Goal: Information Seeking & Learning: Learn about a topic

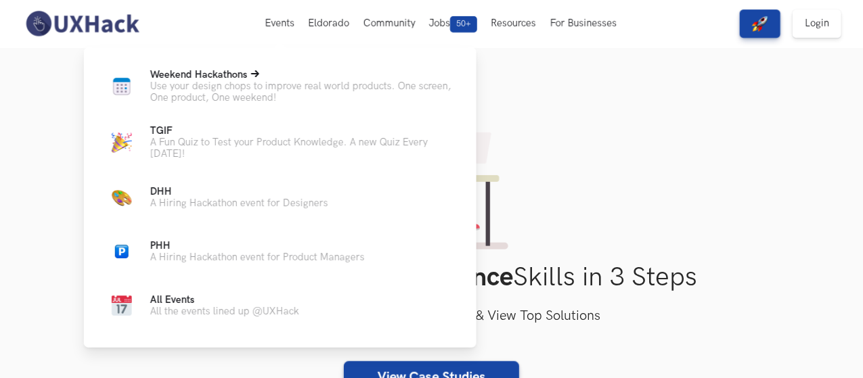
click at [225, 98] on p "Use your design chops to improve real world products. One screen, One product, …" at bounding box center [302, 92] width 305 height 23
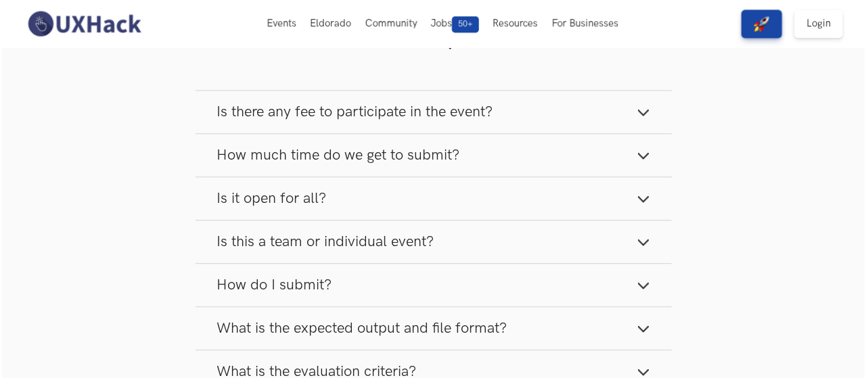
scroll to position [1353, 0]
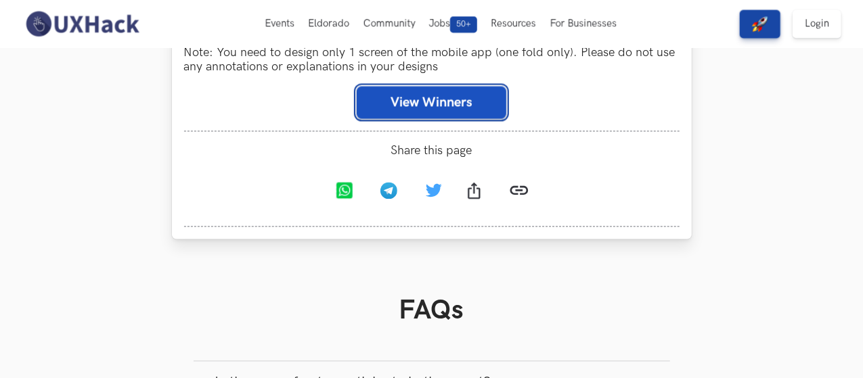
click at [441, 106] on button "View Winners" at bounding box center [432, 102] width 150 height 32
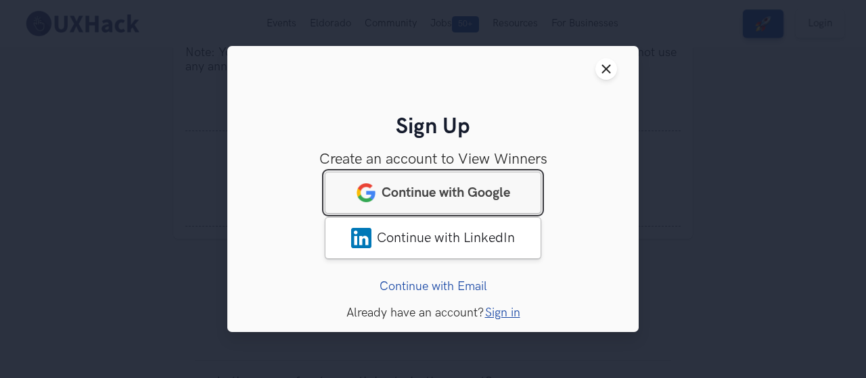
click at [457, 205] on link "Continue with Google" at bounding box center [433, 193] width 217 height 42
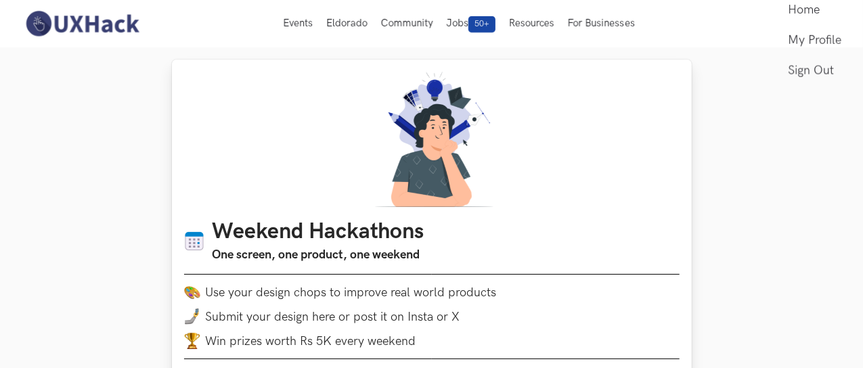
click at [384, 131] on img at bounding box center [432, 139] width 130 height 135
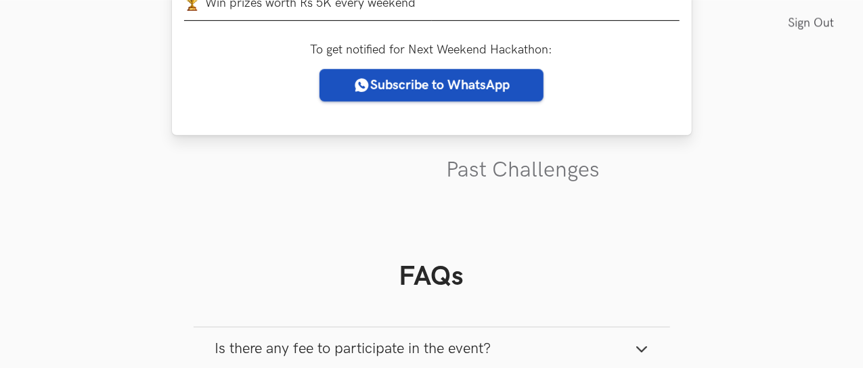
scroll to position [474, 0]
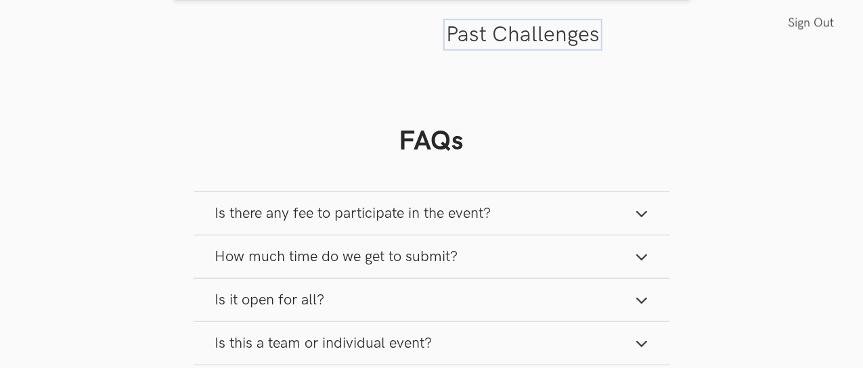
click at [529, 31] on link "Past Challenges" at bounding box center [523, 35] width 154 height 26
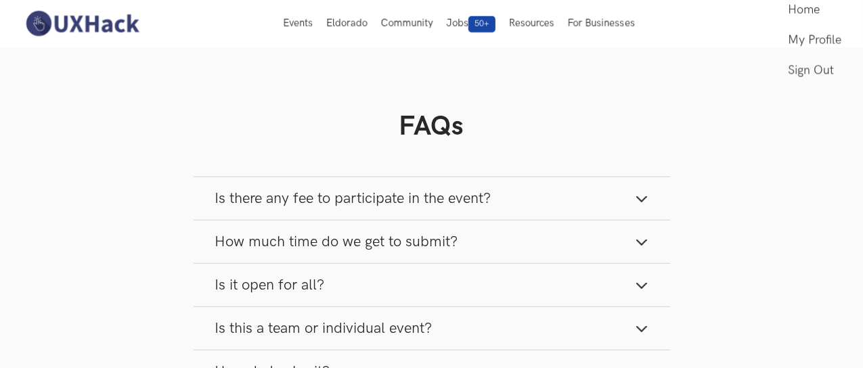
scroll to position [474, 0]
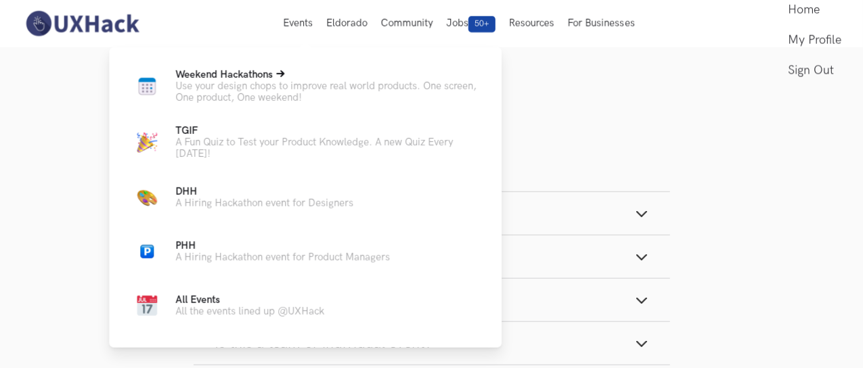
click at [261, 79] on span "Weekend Hackathons Live" at bounding box center [223, 75] width 97 height 12
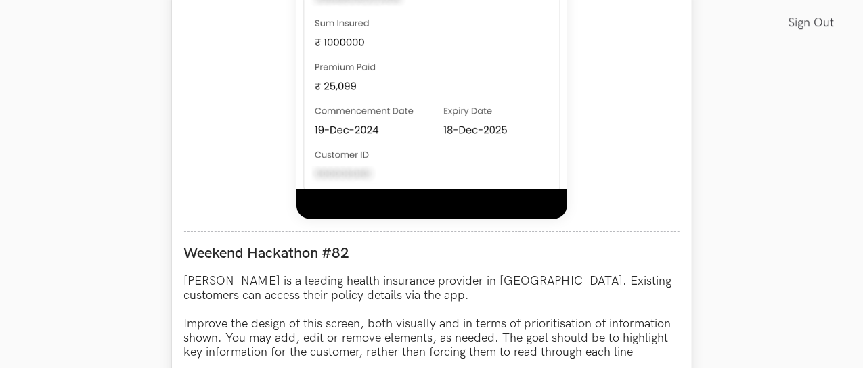
scroll to position [1150, 0]
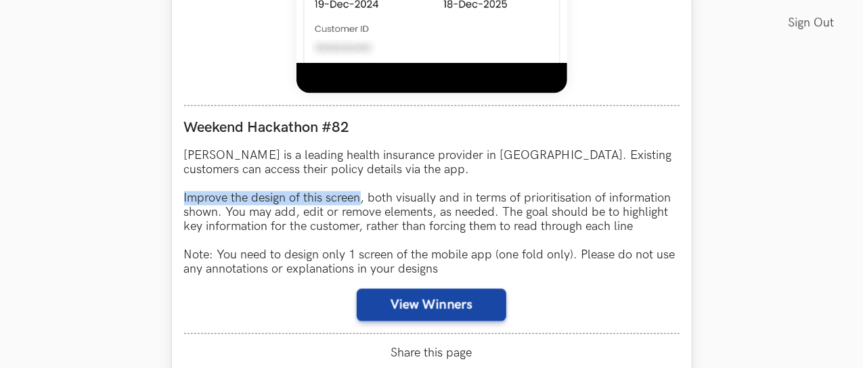
drag, startPoint x: 183, startPoint y: 200, endPoint x: 360, endPoint y: 204, distance: 176.7
click at [360, 204] on p "[PERSON_NAME] is a leading health insurance provider in [GEOGRAPHIC_DATA]. Exis…" at bounding box center [431, 213] width 495 height 128
click at [363, 224] on p "[PERSON_NAME] is a leading health insurance provider in [GEOGRAPHIC_DATA]. Exis…" at bounding box center [431, 213] width 495 height 128
drag, startPoint x: 250, startPoint y: 194, endPoint x: 360, endPoint y: 202, distance: 109.9
click at [360, 202] on p "[PERSON_NAME] is a leading health insurance provider in [GEOGRAPHIC_DATA]. Exis…" at bounding box center [431, 213] width 495 height 128
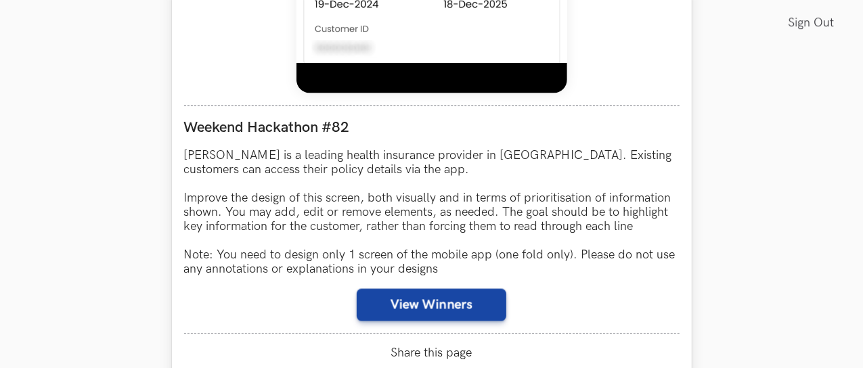
click at [395, 209] on p "[PERSON_NAME] is a leading health insurance provider in [GEOGRAPHIC_DATA]. Exis…" at bounding box center [431, 213] width 495 height 128
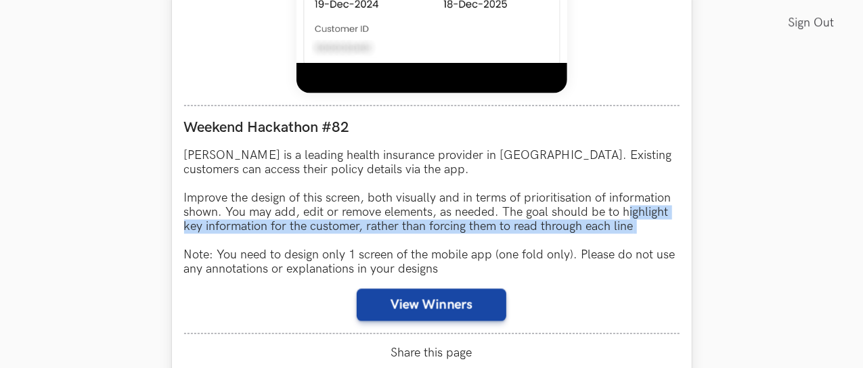
drag, startPoint x: 627, startPoint y: 216, endPoint x: 646, endPoint y: 235, distance: 27.3
click at [646, 235] on p "[PERSON_NAME] is a leading health insurance provider in [GEOGRAPHIC_DATA]. Exis…" at bounding box center [431, 213] width 495 height 128
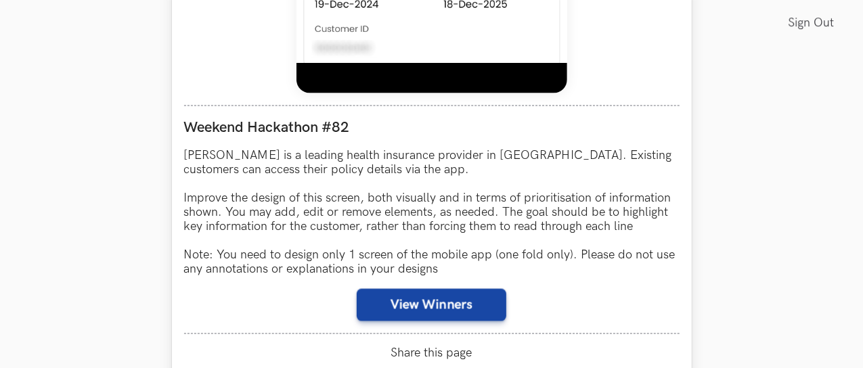
click at [433, 181] on p "[PERSON_NAME] is a leading health insurance provider in [GEOGRAPHIC_DATA]. Exis…" at bounding box center [431, 213] width 495 height 128
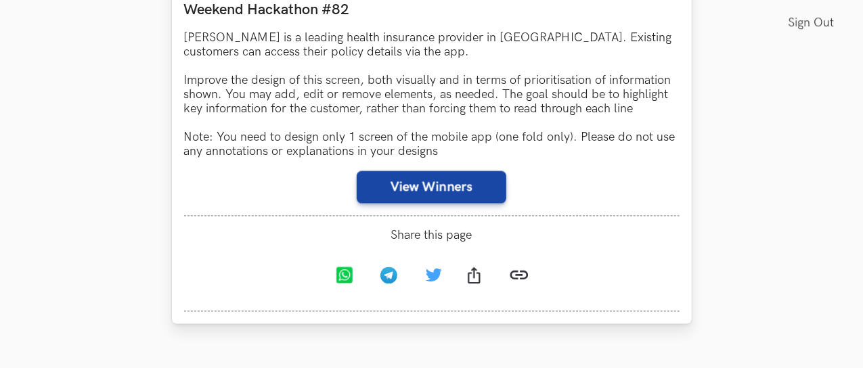
scroll to position [1286, 0]
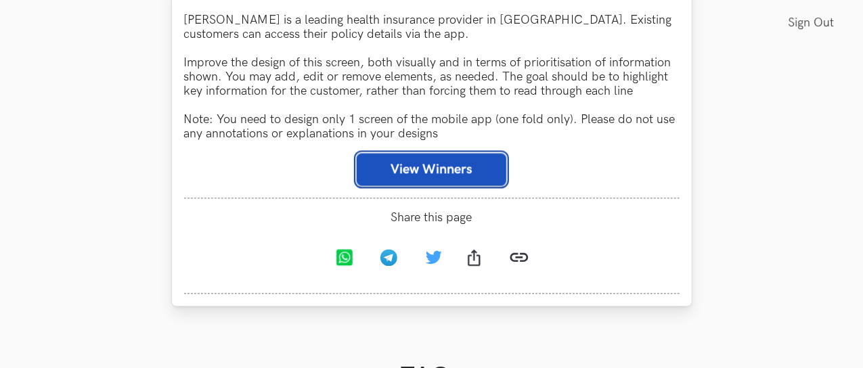
click at [459, 178] on button "View Winners" at bounding box center [432, 170] width 150 height 32
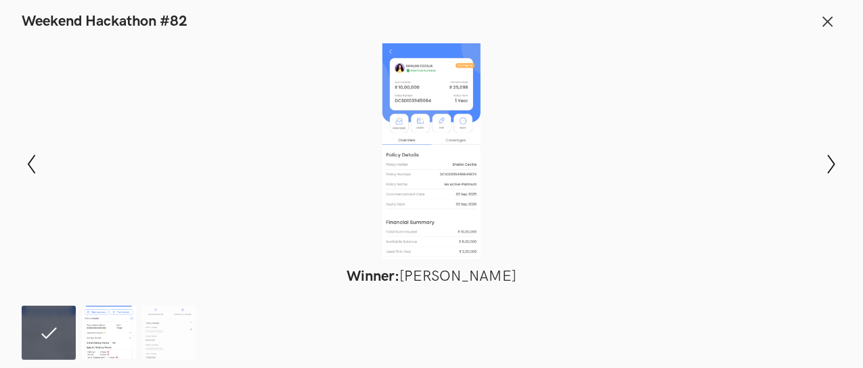
click at [119, 320] on img at bounding box center [109, 333] width 54 height 54
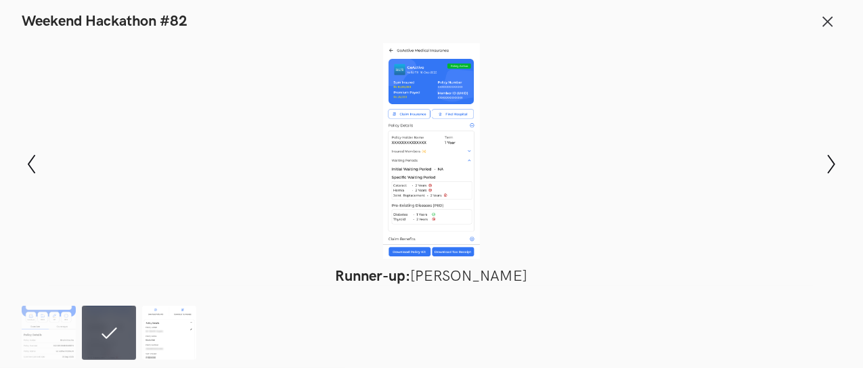
click at [160, 316] on img at bounding box center [169, 333] width 54 height 54
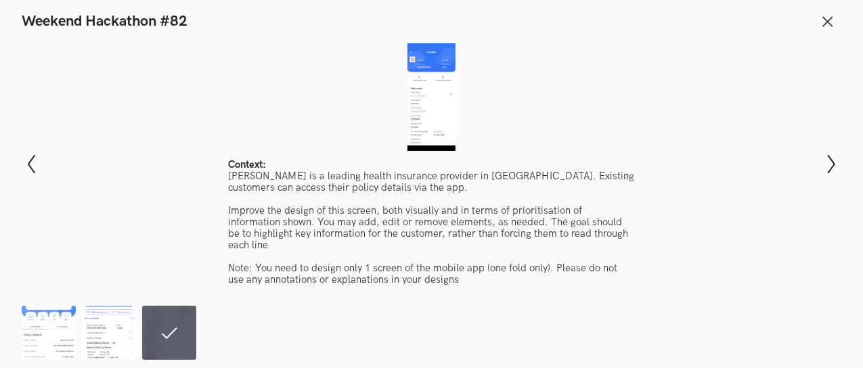
scroll to position [1218, 0]
click at [104, 316] on img at bounding box center [109, 333] width 54 height 54
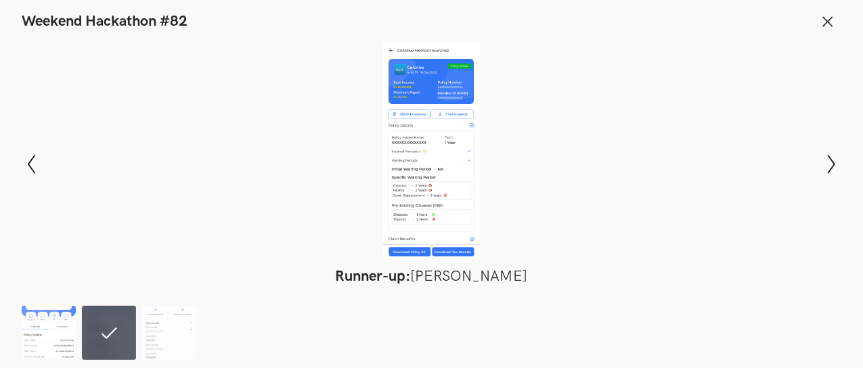
click at [51, 317] on img at bounding box center [49, 333] width 54 height 54
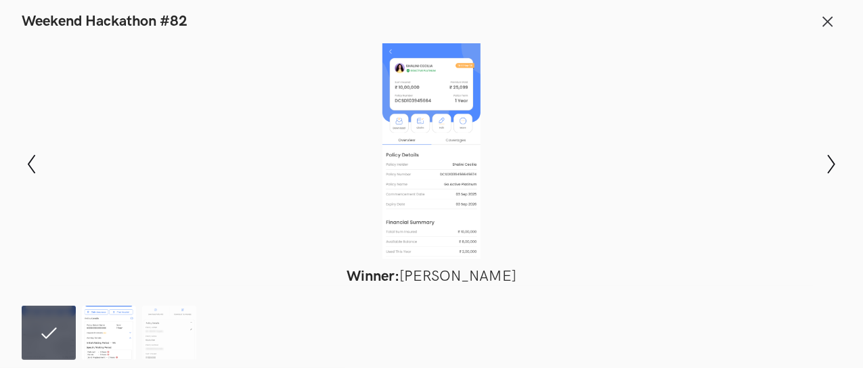
click at [108, 339] on img at bounding box center [109, 333] width 54 height 54
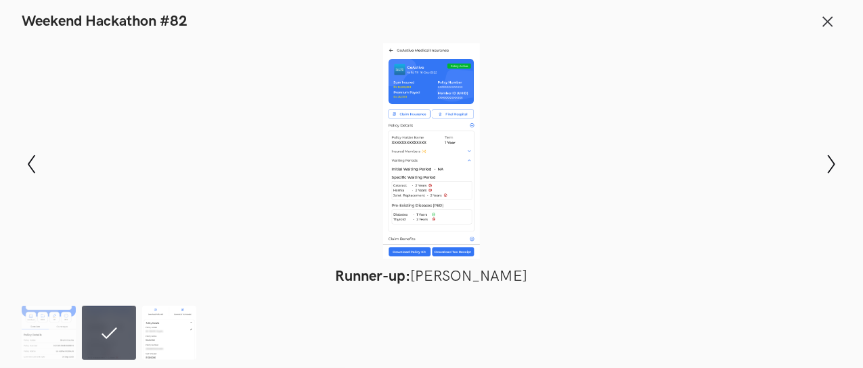
click at [183, 330] on img at bounding box center [169, 333] width 54 height 54
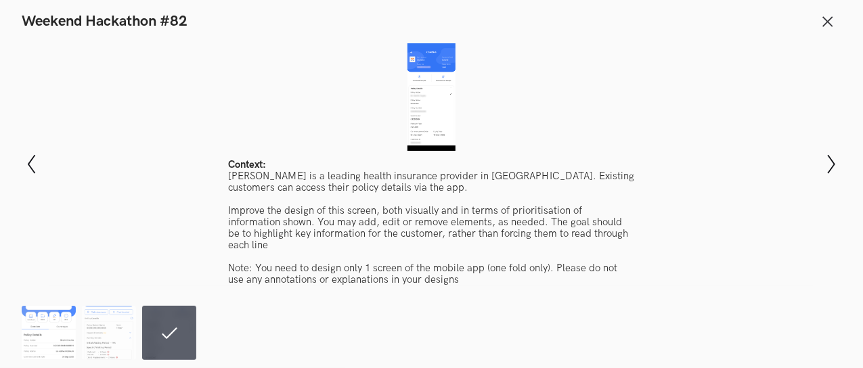
click at [37, 343] on img at bounding box center [49, 333] width 54 height 54
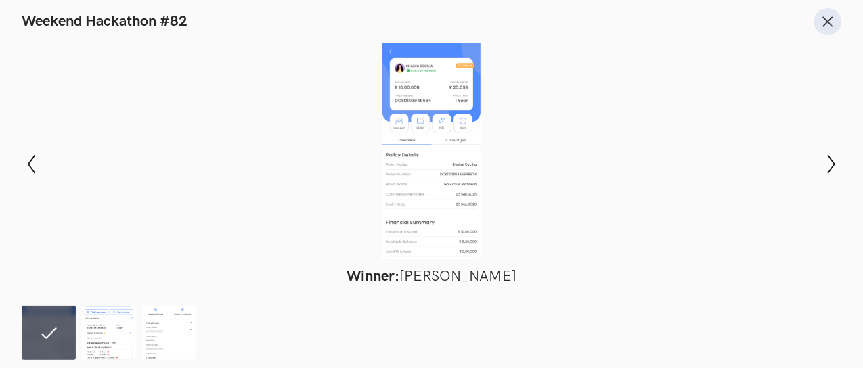
click at [826, 28] on icon at bounding box center [827, 21] width 15 height 15
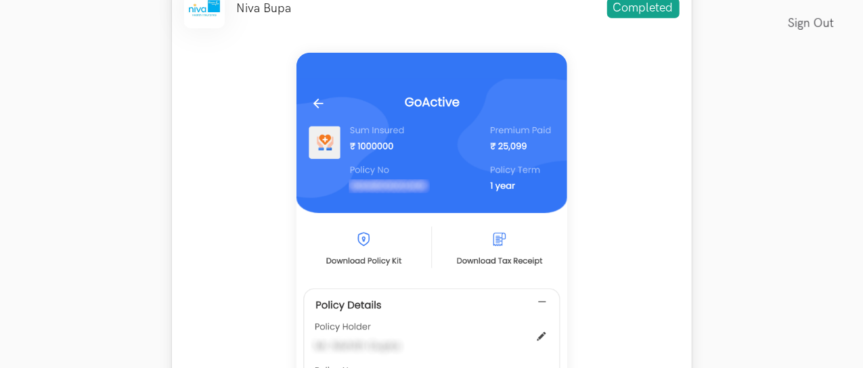
scroll to position [609, 0]
